Goal: Task Accomplishment & Management: Manage account settings

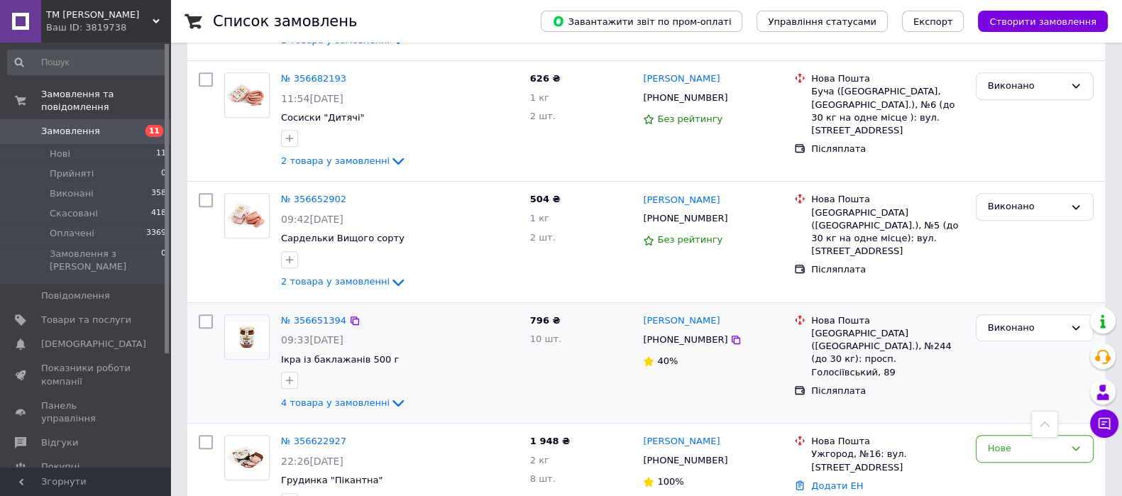
scroll to position [976, 0]
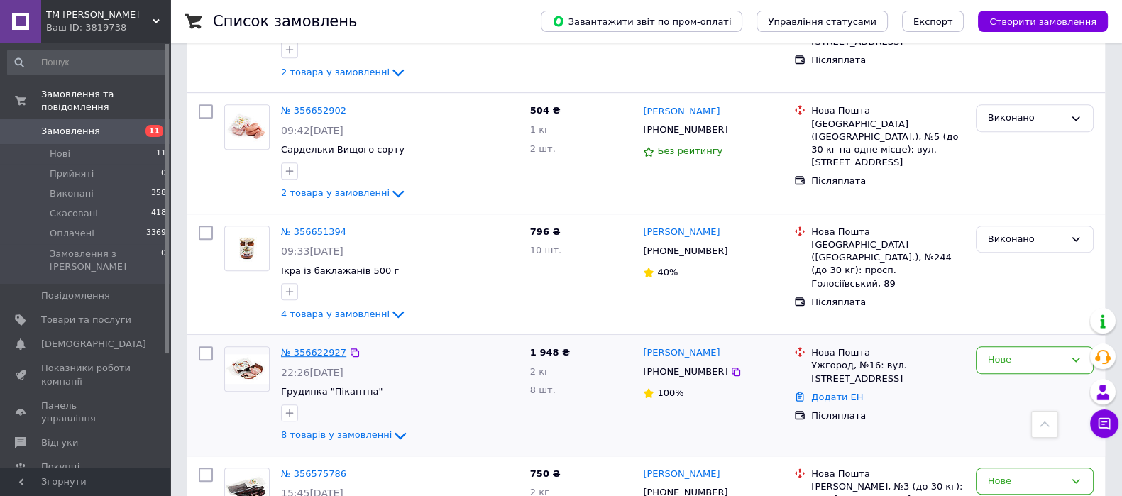
click at [308, 347] on link "№ 356622927" at bounding box center [313, 352] width 65 height 11
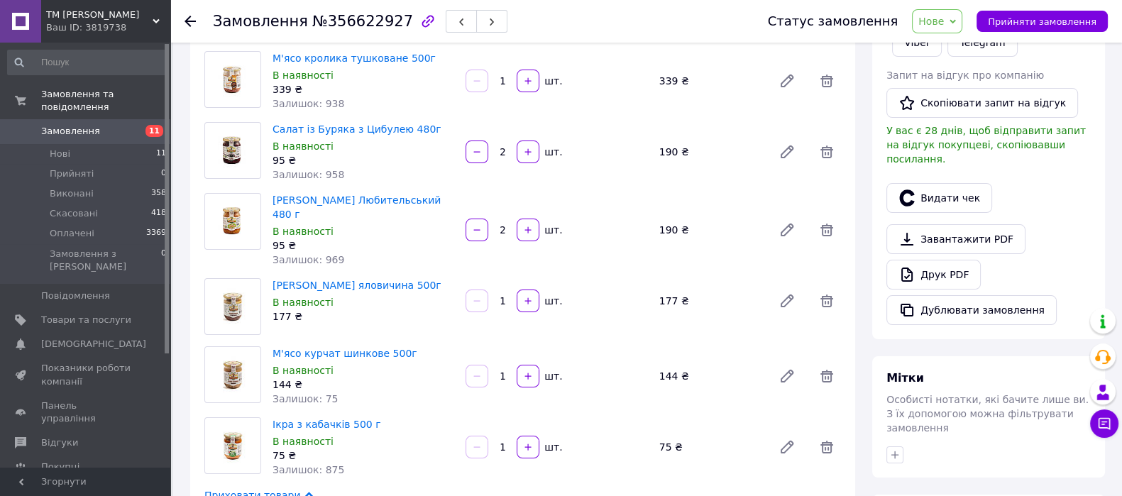
scroll to position [241, 0]
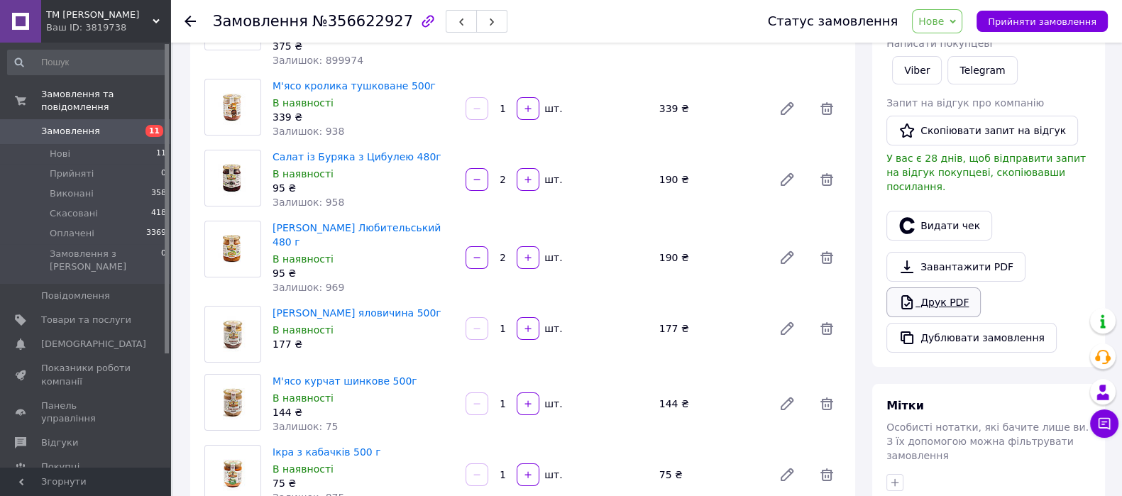
click at [943, 287] on link "Друк PDF" at bounding box center [933, 302] width 94 height 30
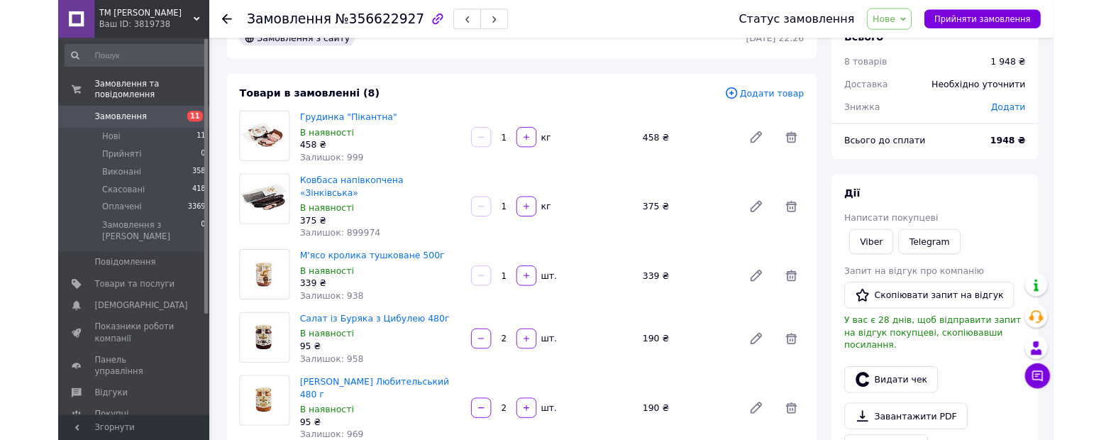
scroll to position [0, 0]
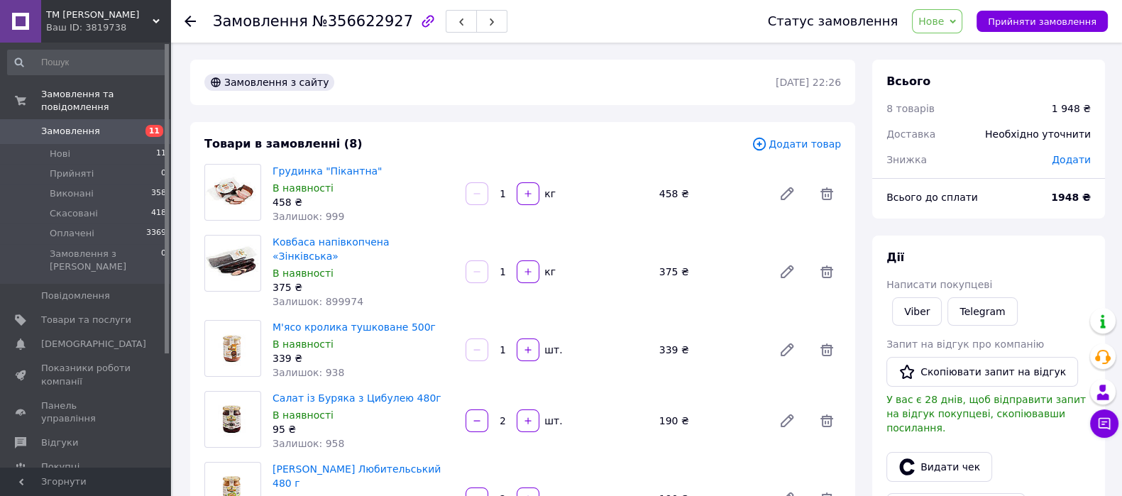
click at [80, 125] on span "Замовлення" at bounding box center [70, 131] width 59 height 13
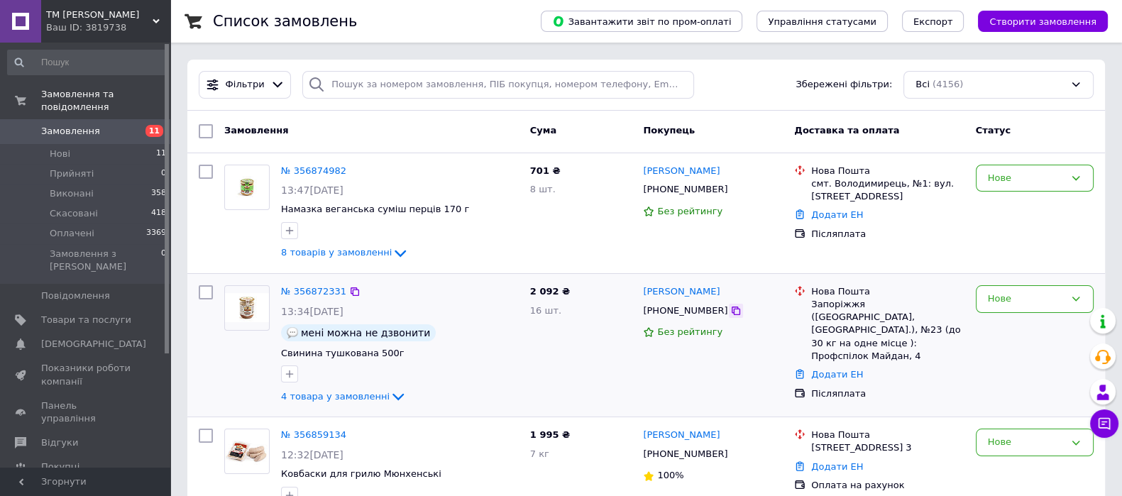
click at [730, 310] on icon at bounding box center [735, 310] width 11 height 11
drag, startPoint x: 732, startPoint y: 292, endPoint x: 639, endPoint y: 293, distance: 92.3
click at [639, 293] on div "Тетяна Шутова +380734891941 Без рейтингу" at bounding box center [712, 345] width 151 height 131
copy link "[PERSON_NAME]"
click at [730, 310] on icon at bounding box center [735, 310] width 11 height 11
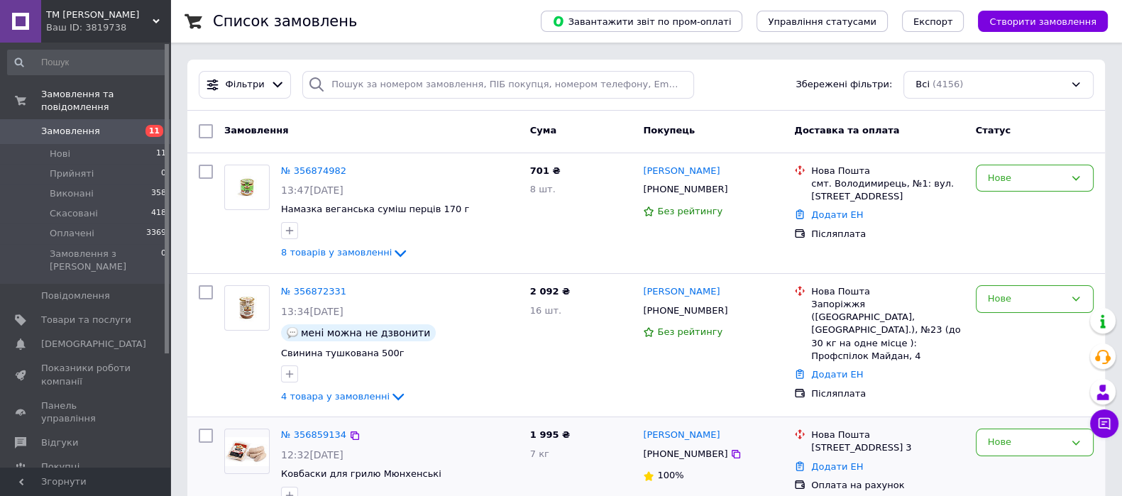
scroll to position [177, 0]
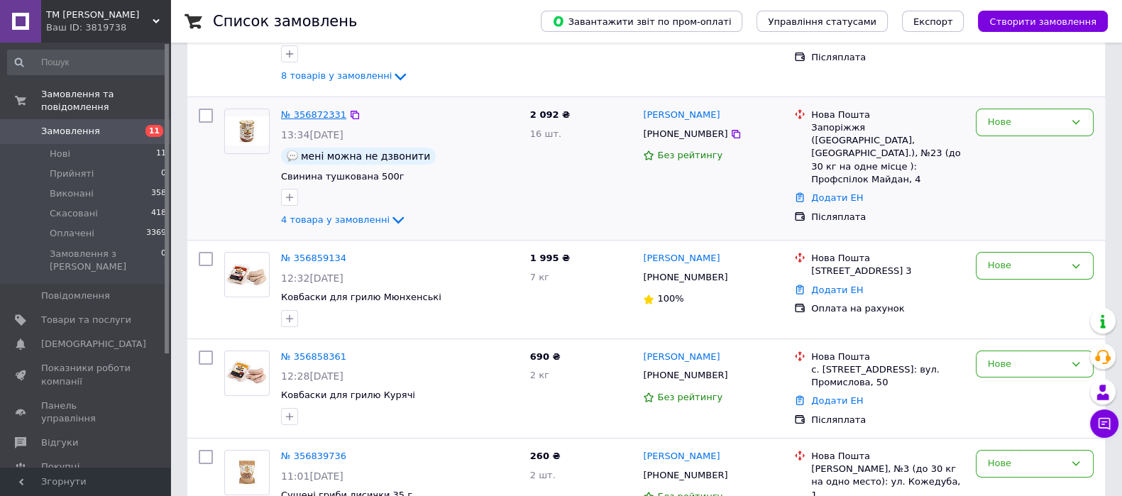
click at [292, 116] on link "№ 356872331" at bounding box center [313, 114] width 65 height 11
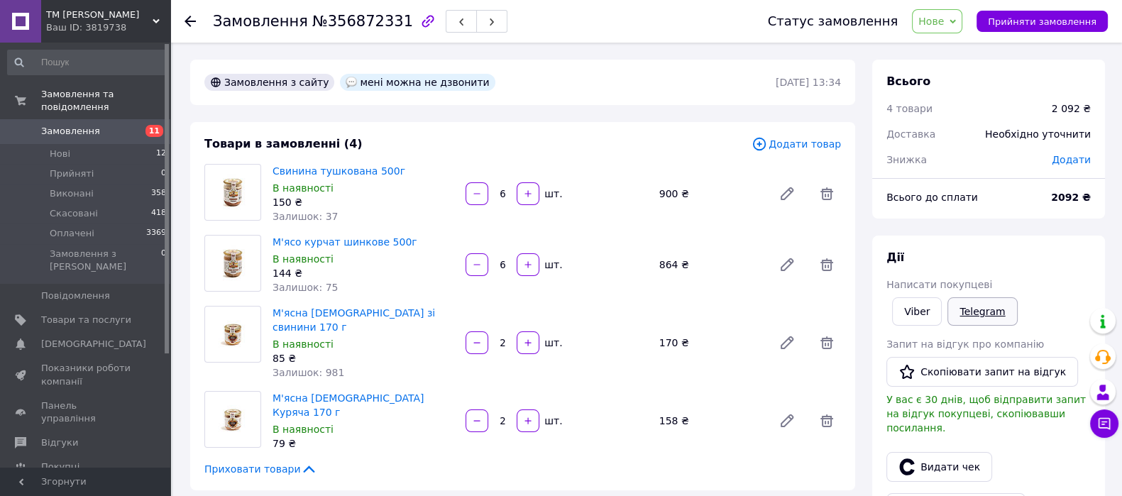
click at [972, 317] on link "Telegram" at bounding box center [982, 311] width 70 height 28
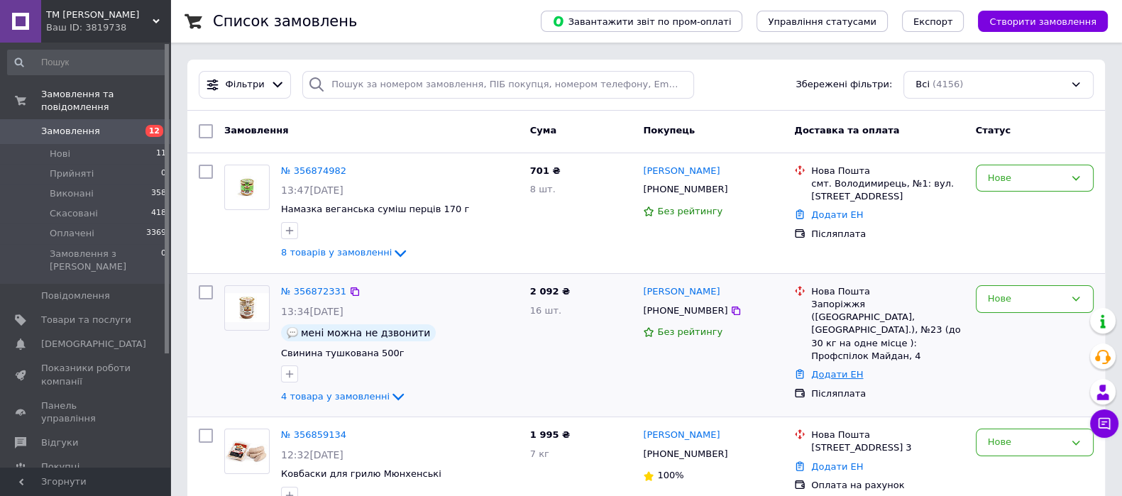
click at [815, 369] on link "Додати ЕН" at bounding box center [837, 374] width 52 height 11
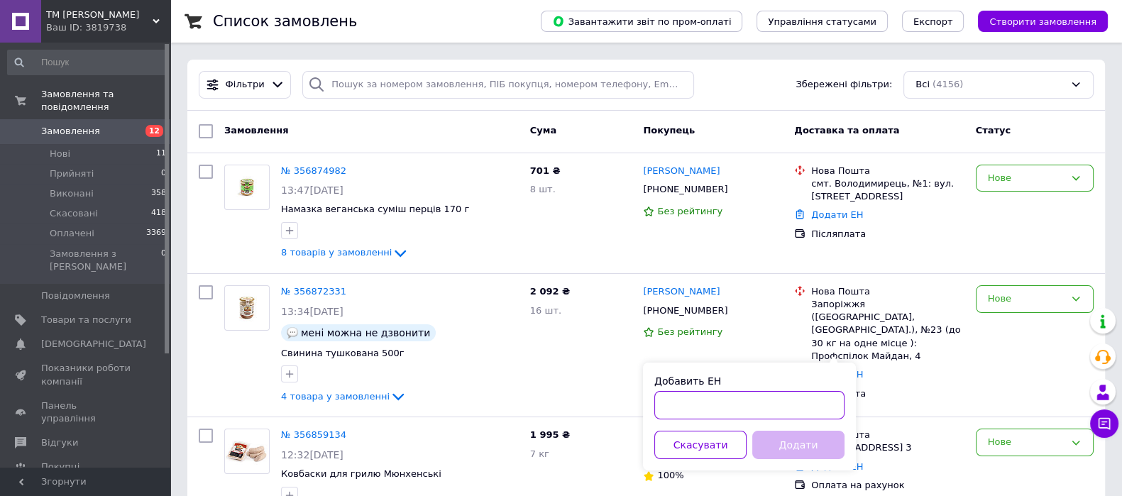
click at [711, 402] on input "Добавить ЕН" at bounding box center [749, 405] width 190 height 28
paste input "20451225225192"
type input "20451225225192"
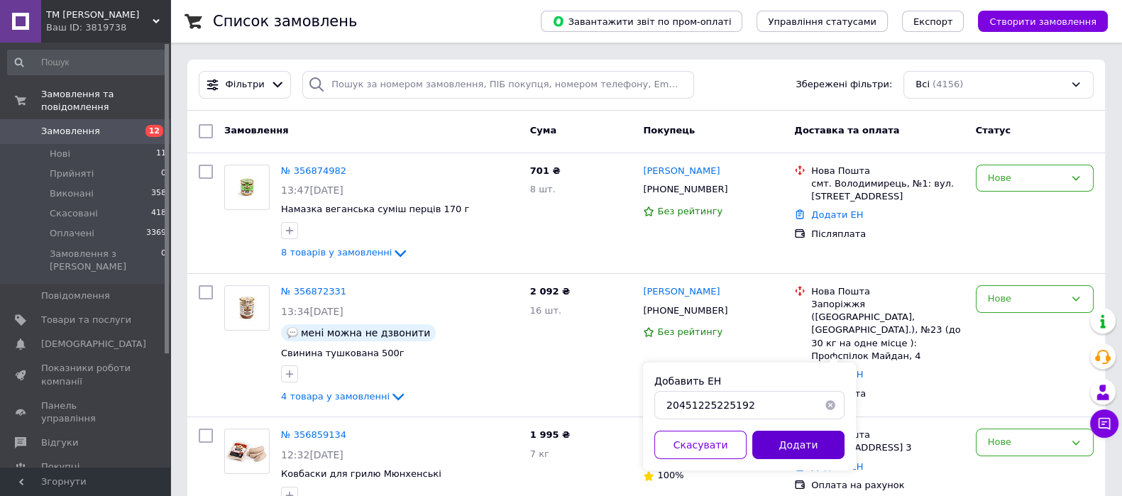
click at [824, 449] on button "Додати" at bounding box center [798, 445] width 92 height 28
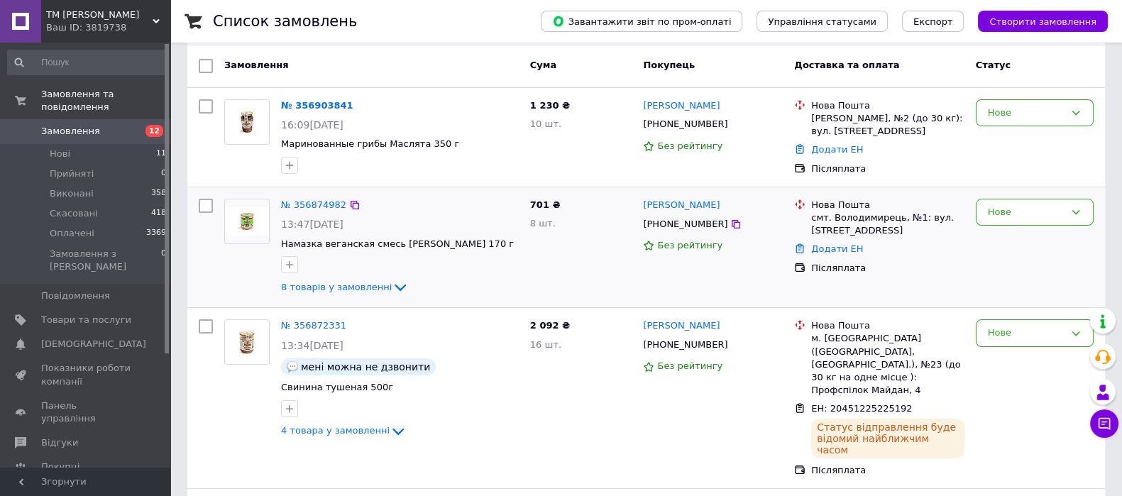
scroll to position [88, 0]
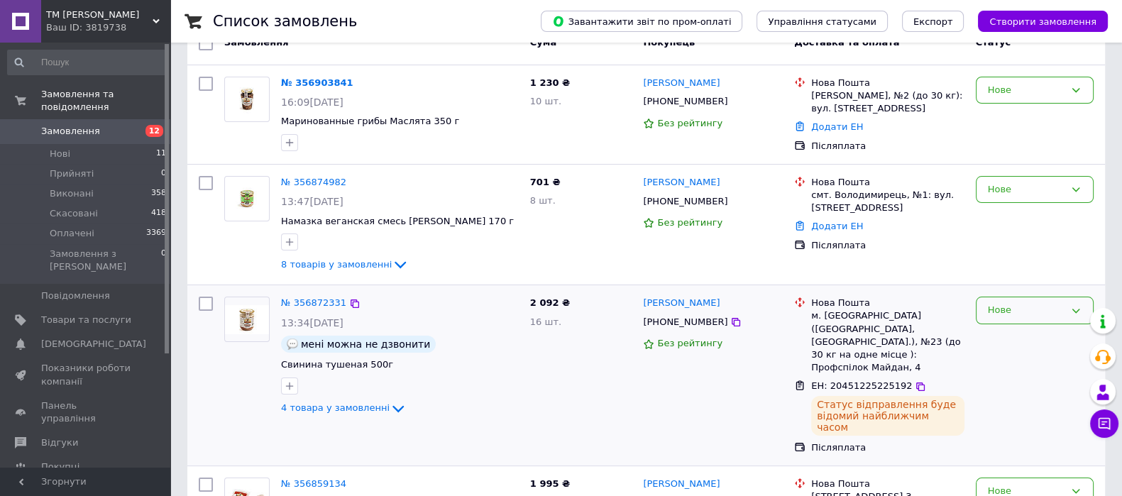
click at [1036, 313] on div "Нове" at bounding box center [1026, 310] width 77 height 15
click at [1015, 359] on li "Виконано" at bounding box center [1034, 366] width 116 height 26
click at [732, 201] on icon at bounding box center [736, 201] width 9 height 9
drag, startPoint x: 724, startPoint y: 185, endPoint x: 643, endPoint y: 178, distance: 81.2
click at [643, 178] on div "[PERSON_NAME]" at bounding box center [713, 183] width 143 height 16
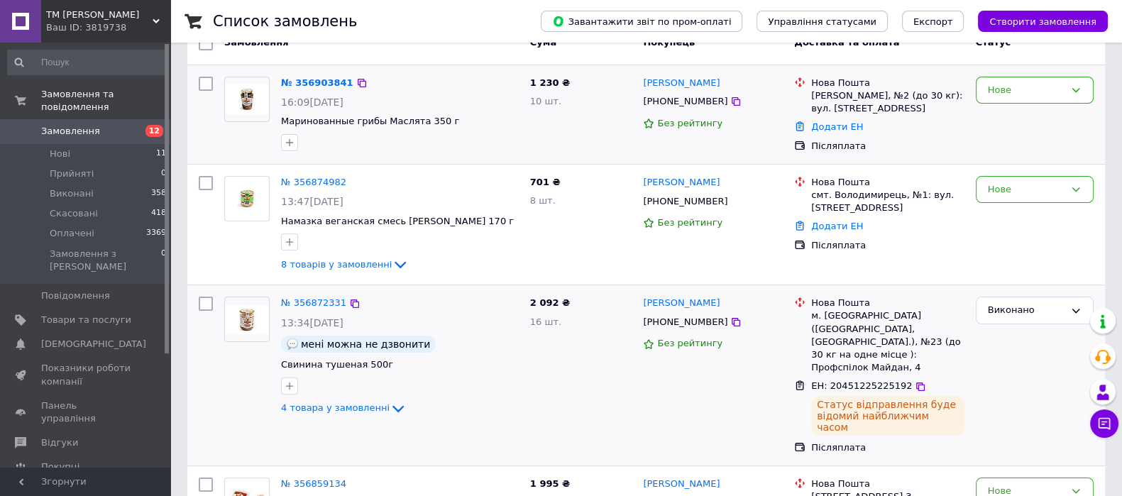
copy link "[PERSON_NAME]"
click at [996, 193] on div "Нове" at bounding box center [1026, 189] width 77 height 15
click at [835, 229] on link "Додати ЕН" at bounding box center [837, 226] width 52 height 11
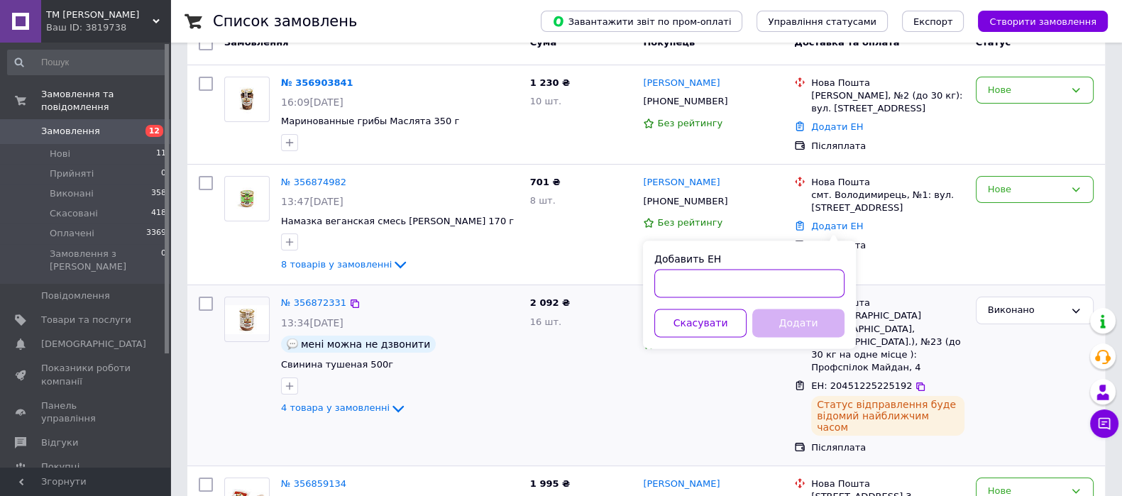
click at [746, 269] on input "Добавить ЕН" at bounding box center [749, 283] width 190 height 28
paste input "20451225240833"
type input "20451225240833"
drag, startPoint x: 789, startPoint y: 309, endPoint x: 858, endPoint y: 287, distance: 72.1
click at [790, 310] on button "Додати" at bounding box center [798, 323] width 92 height 28
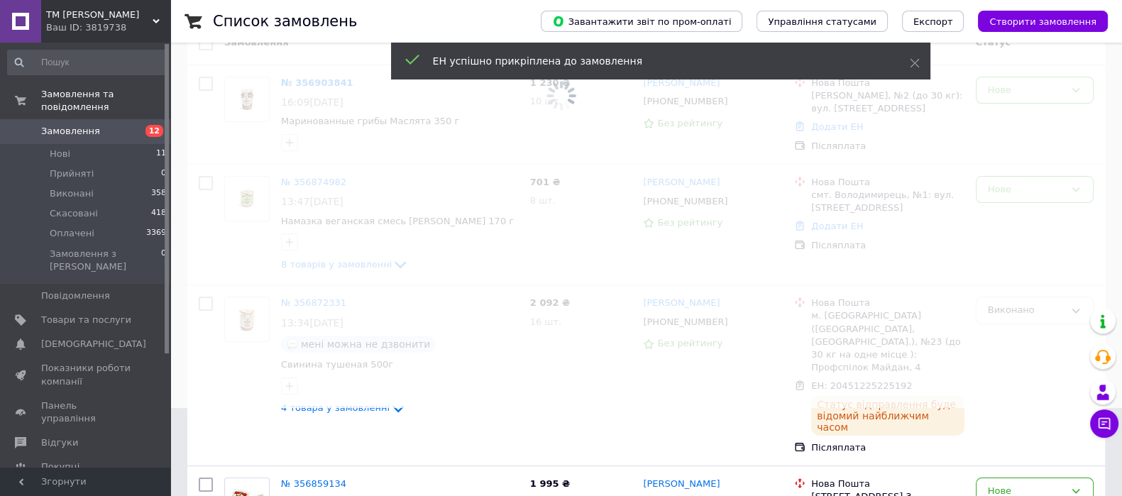
click at [1054, 189] on span at bounding box center [561, 160] width 1122 height 496
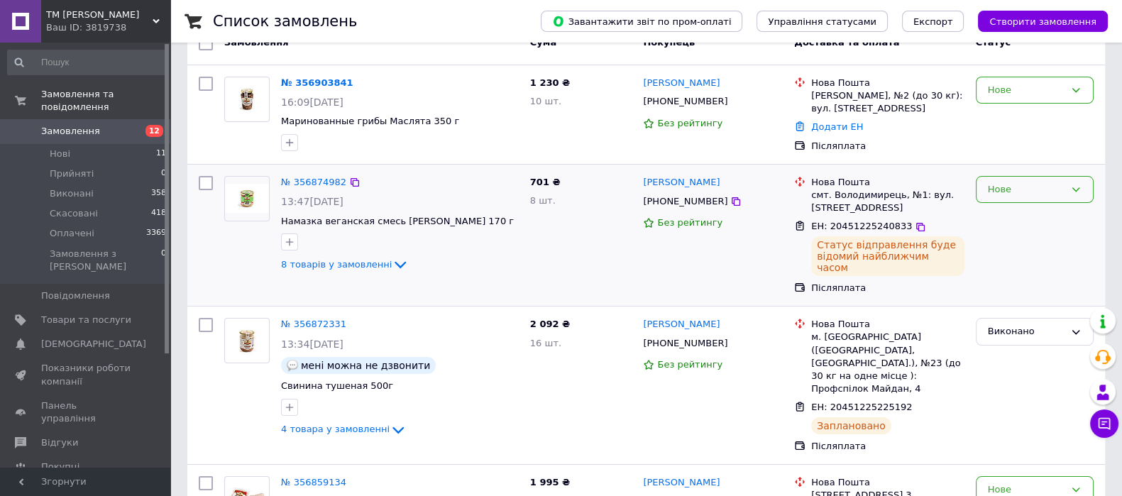
click at [1026, 188] on div "Нове" at bounding box center [1026, 189] width 77 height 15
click at [1014, 240] on li "Виконано" at bounding box center [1034, 245] width 116 height 26
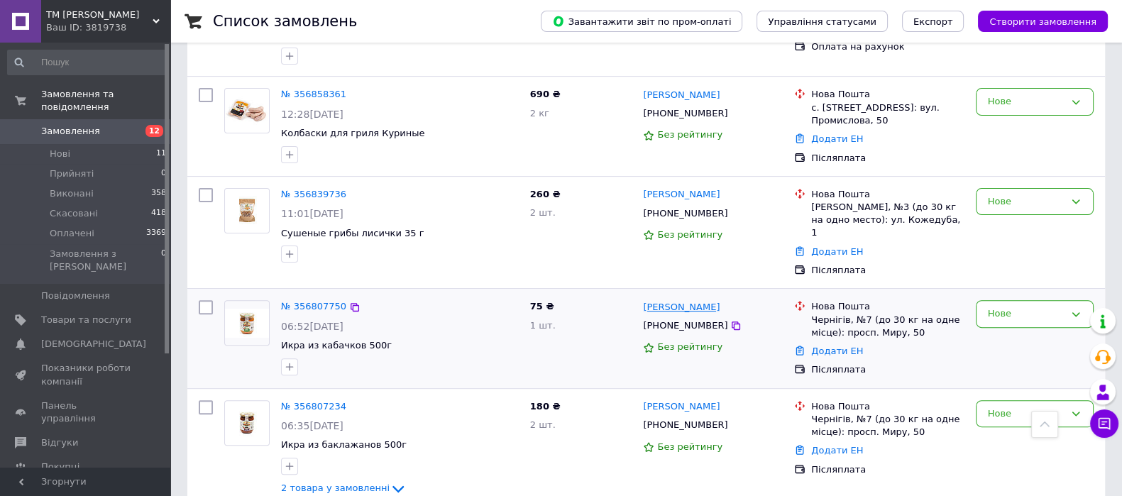
scroll to position [620, 0]
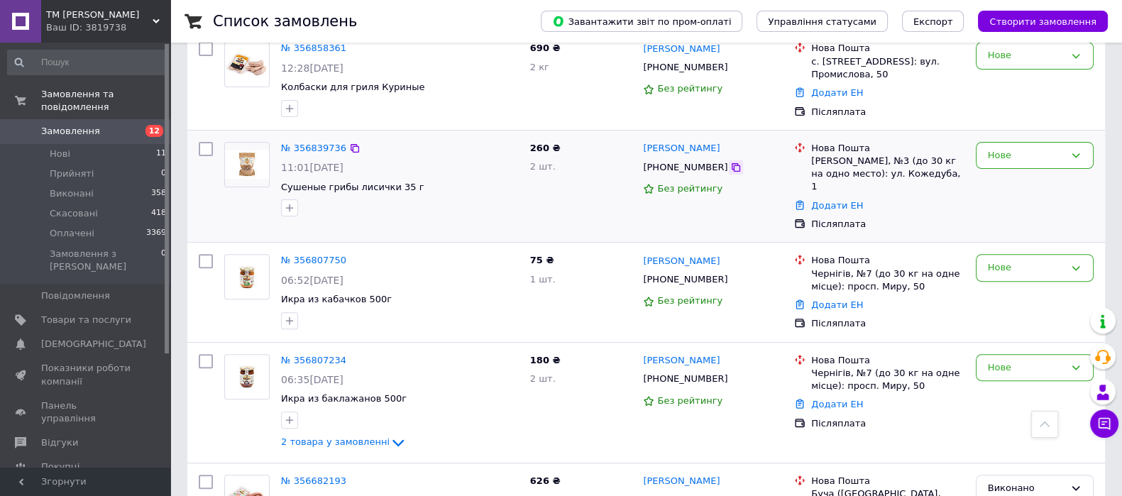
click at [730, 162] on icon at bounding box center [735, 167] width 11 height 11
drag, startPoint x: 710, startPoint y: 123, endPoint x: 642, endPoint y: 123, distance: 68.8
click at [642, 141] on div "[PERSON_NAME]" at bounding box center [713, 149] width 143 height 16
copy link "[PERSON_NAME]"
click at [835, 197] on div "Додати ЕН" at bounding box center [887, 206] width 158 height 19
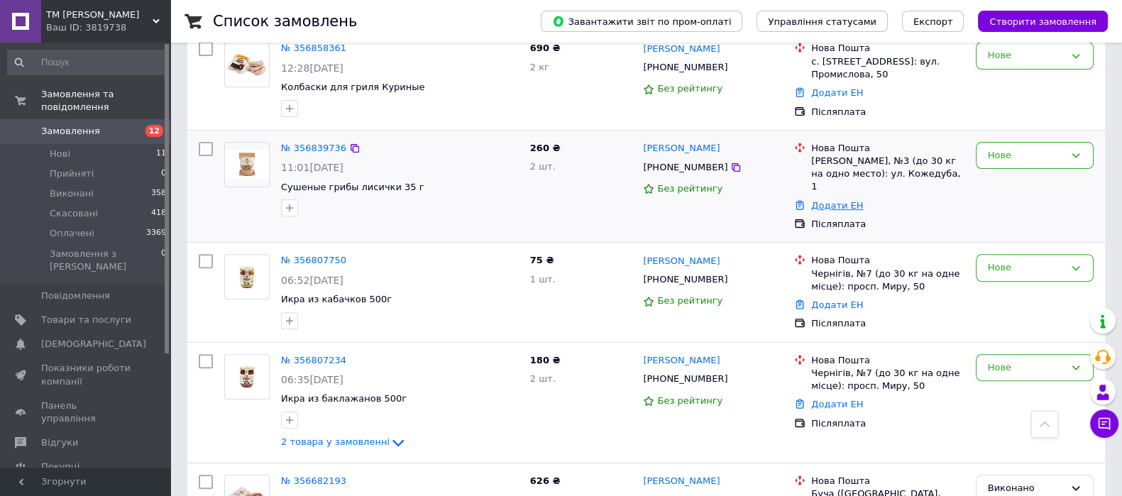
click at [830, 200] on link "Додати ЕН" at bounding box center [837, 205] width 52 height 11
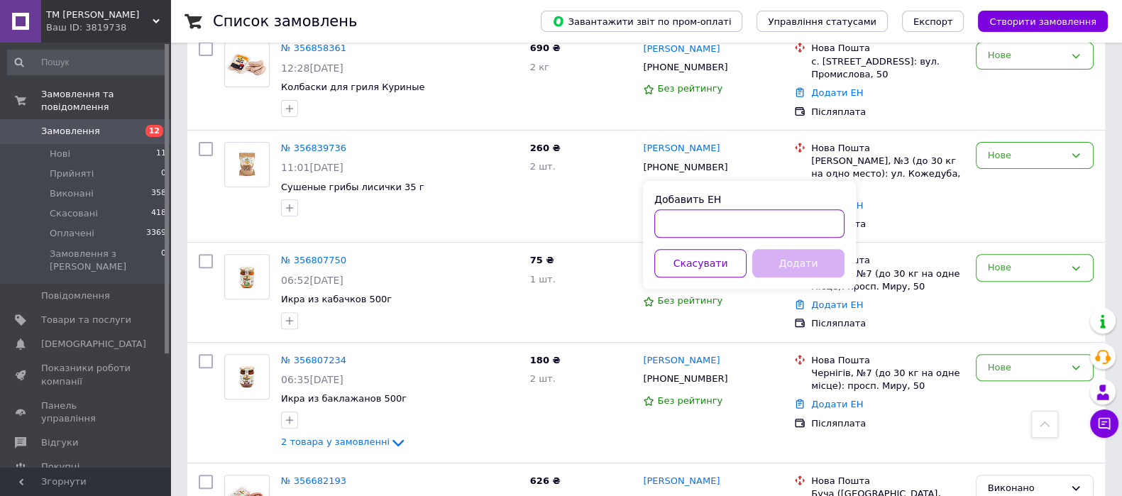
click at [713, 219] on input "Добавить ЕН" at bounding box center [749, 223] width 190 height 28
paste input "20451225258553"
type input "20451225258553"
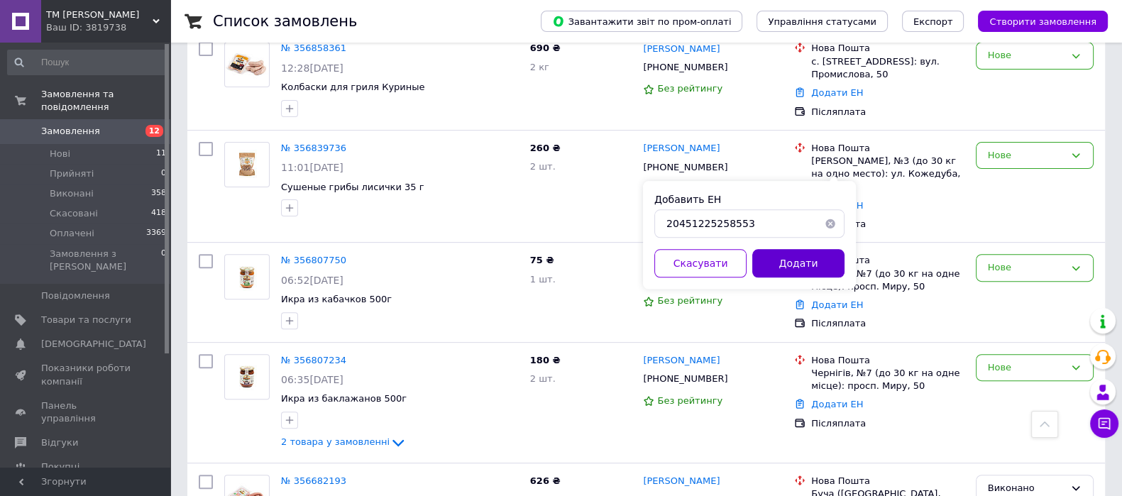
click at [774, 252] on button "Додати" at bounding box center [798, 263] width 92 height 28
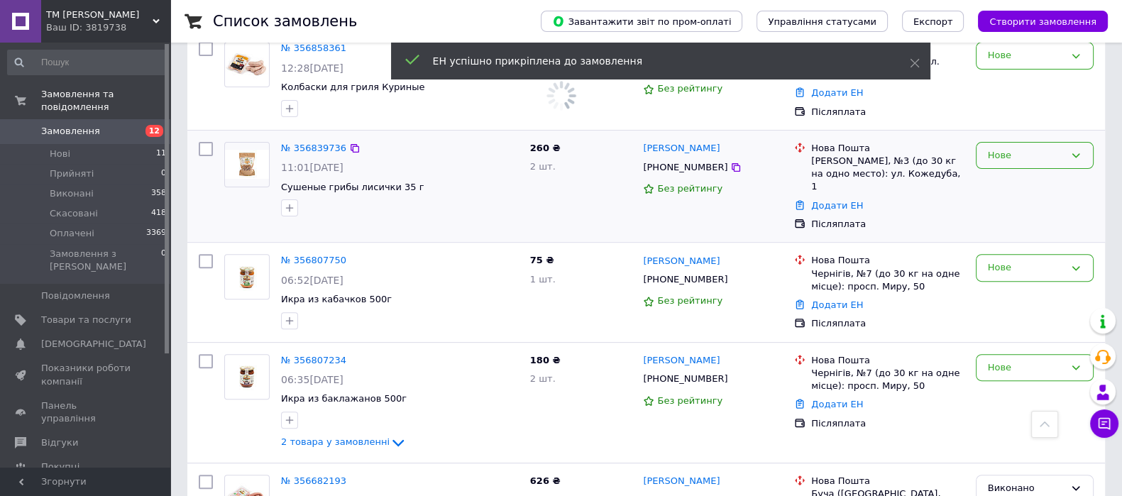
click at [1048, 148] on div "Нове" at bounding box center [1026, 155] width 77 height 15
click at [1038, 198] on li "Виконано" at bounding box center [1034, 211] width 116 height 26
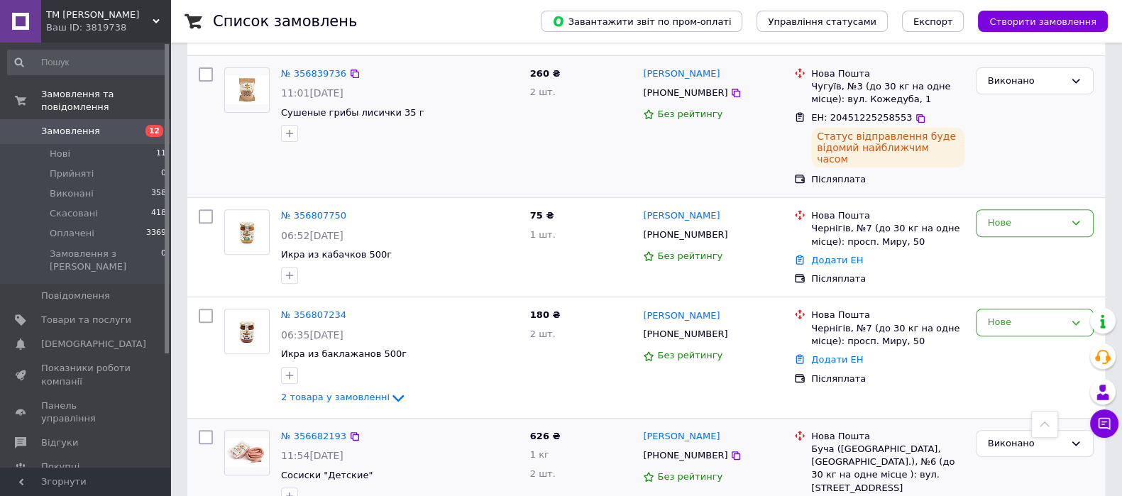
scroll to position [699, 0]
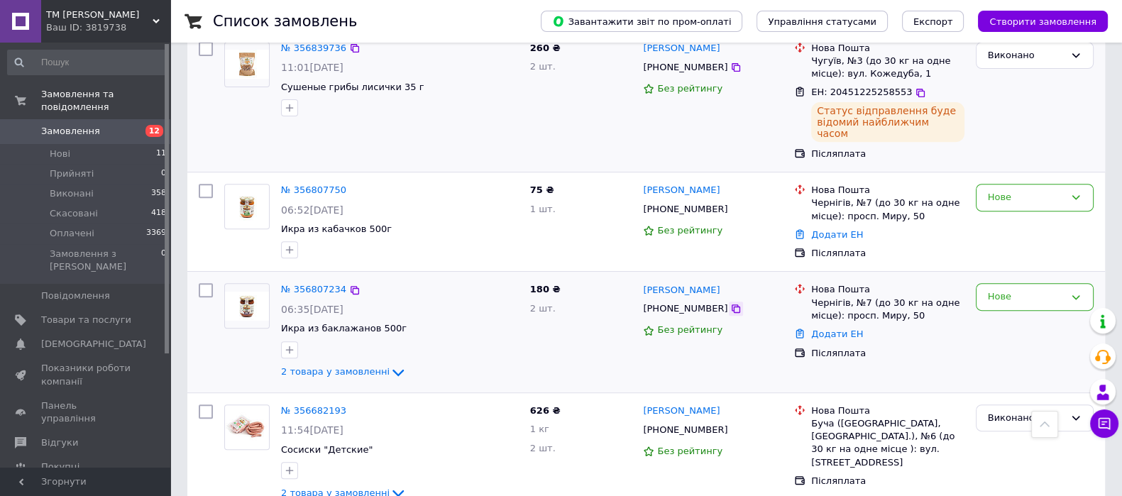
click at [732, 304] on icon at bounding box center [736, 308] width 9 height 9
drag, startPoint x: 731, startPoint y: 260, endPoint x: 644, endPoint y: 259, distance: 86.6
click at [644, 282] on div "[PERSON_NAME]" at bounding box center [713, 290] width 143 height 16
copy link "[PERSON_NAME]"
click at [843, 329] on link "Додати ЕН" at bounding box center [837, 334] width 52 height 11
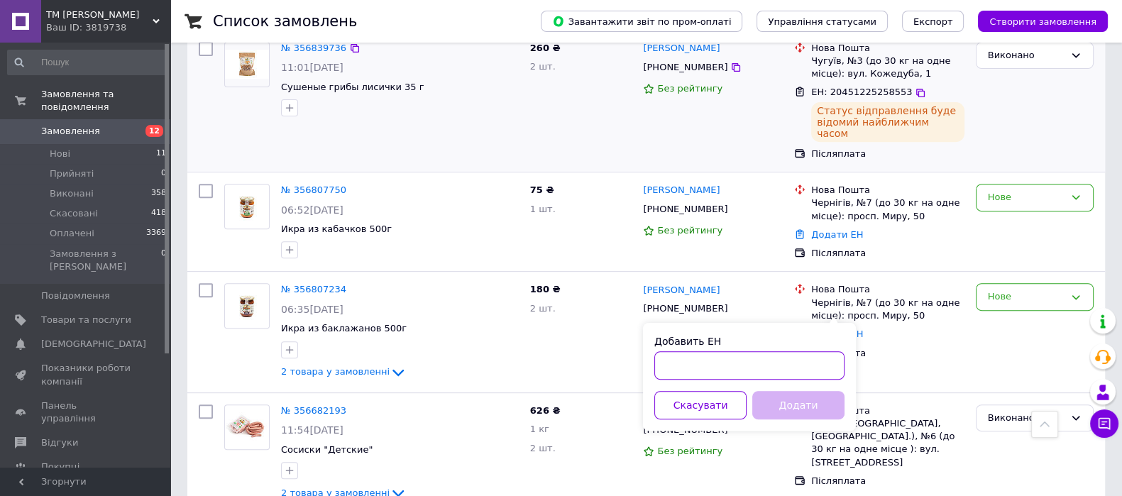
click at [745, 374] on input "Добавить ЕН" at bounding box center [749, 365] width 190 height 28
paste input "20451225267761"
type input "20451225267761"
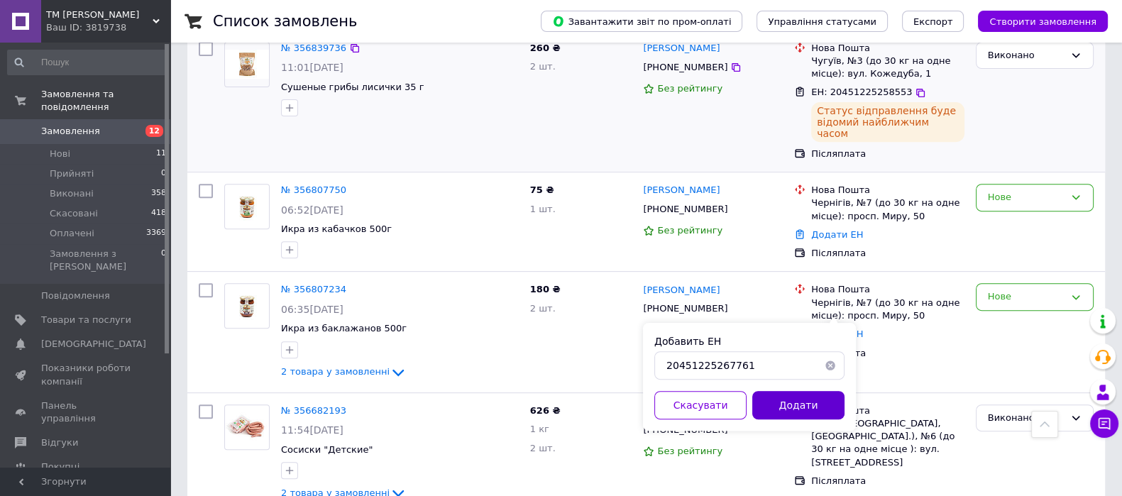
click at [801, 394] on button "Додати" at bounding box center [798, 405] width 92 height 28
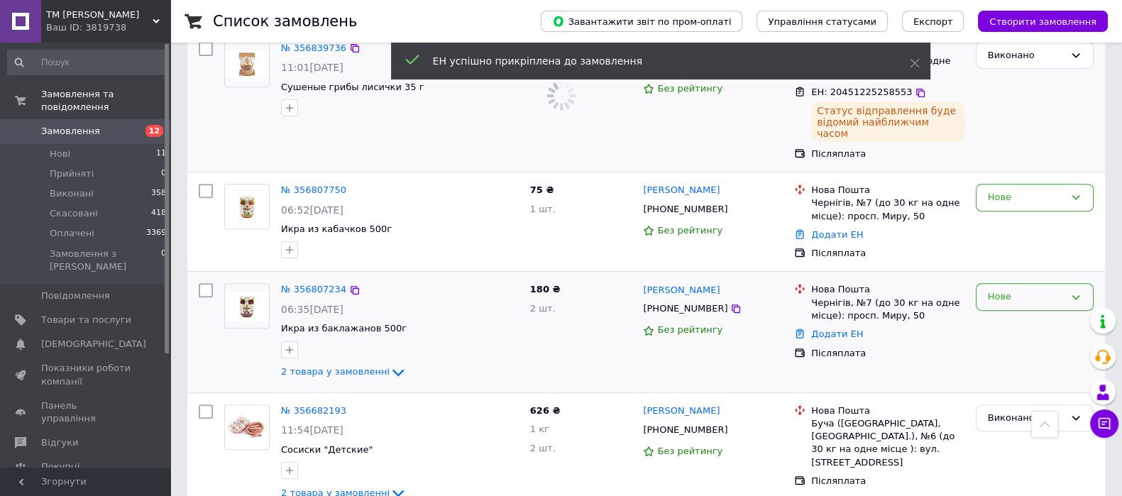
click at [1050, 290] on div "Нове" at bounding box center [1026, 297] width 77 height 15
drag, startPoint x: 1011, startPoint y: 322, endPoint x: 1042, endPoint y: 205, distance: 121.2
click at [1011, 340] on li "Виконано" at bounding box center [1034, 353] width 116 height 26
click at [1043, 190] on div "Нове" at bounding box center [1026, 197] width 77 height 15
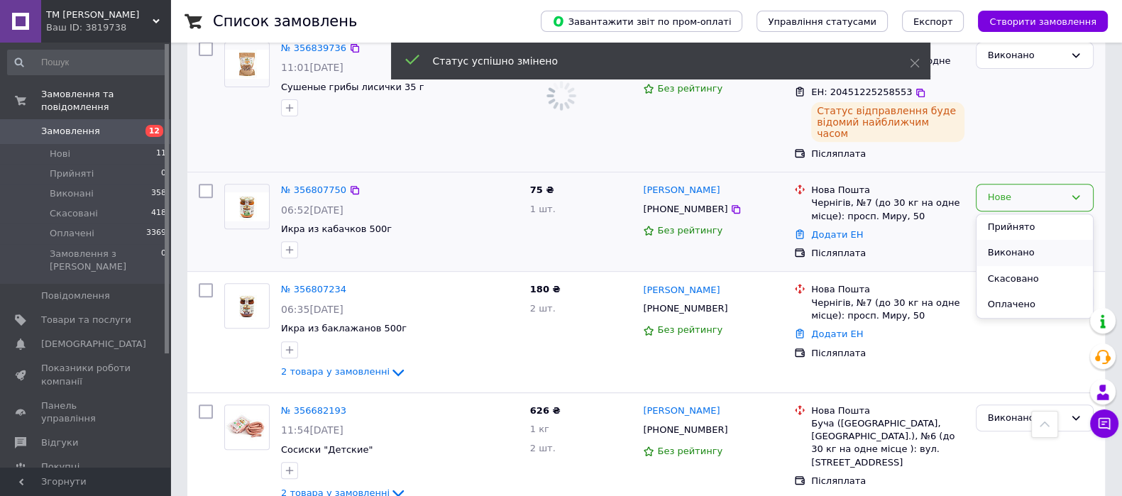
click at [1005, 240] on li "Виконано" at bounding box center [1034, 253] width 116 height 26
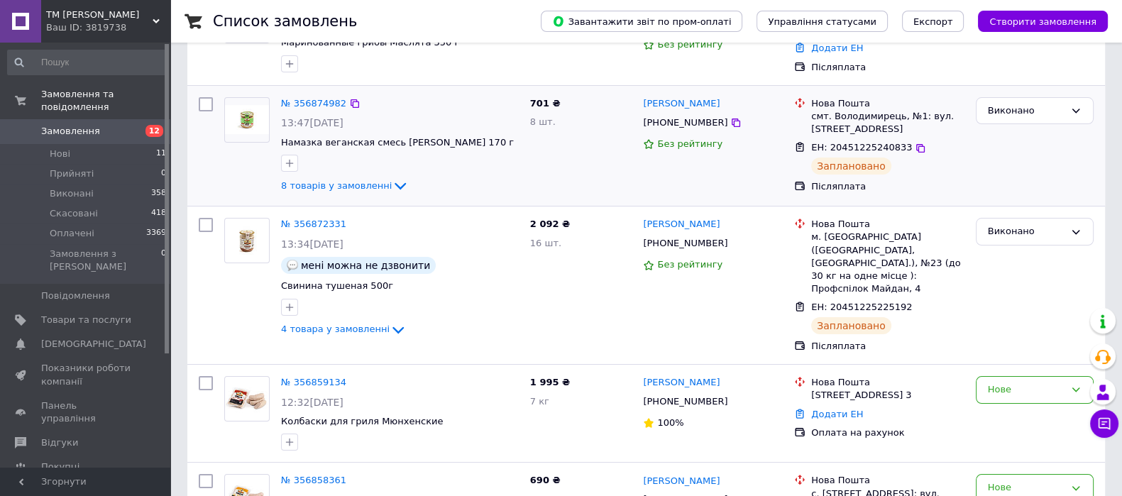
scroll to position [0, 0]
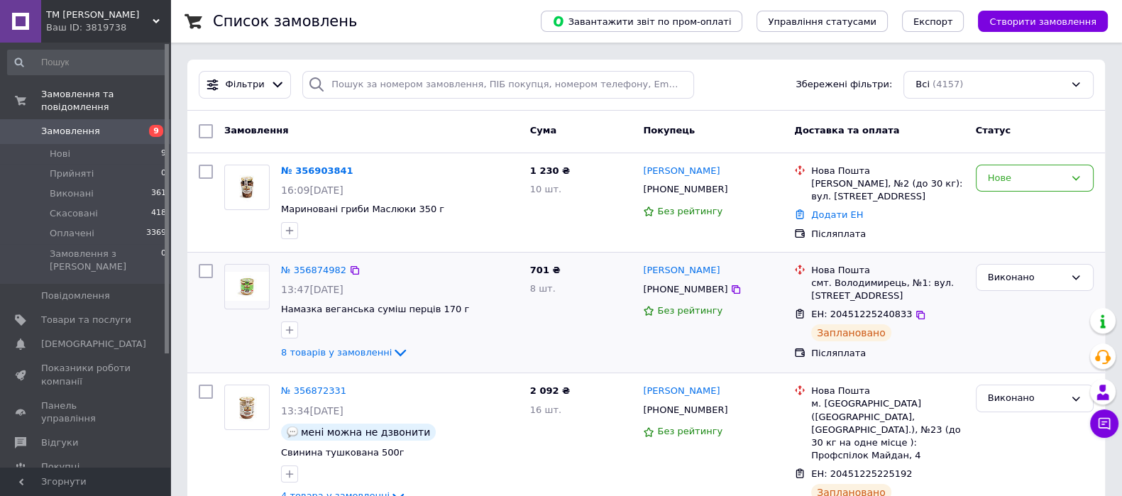
scroll to position [266, 0]
